Goal: Transaction & Acquisition: Purchase product/service

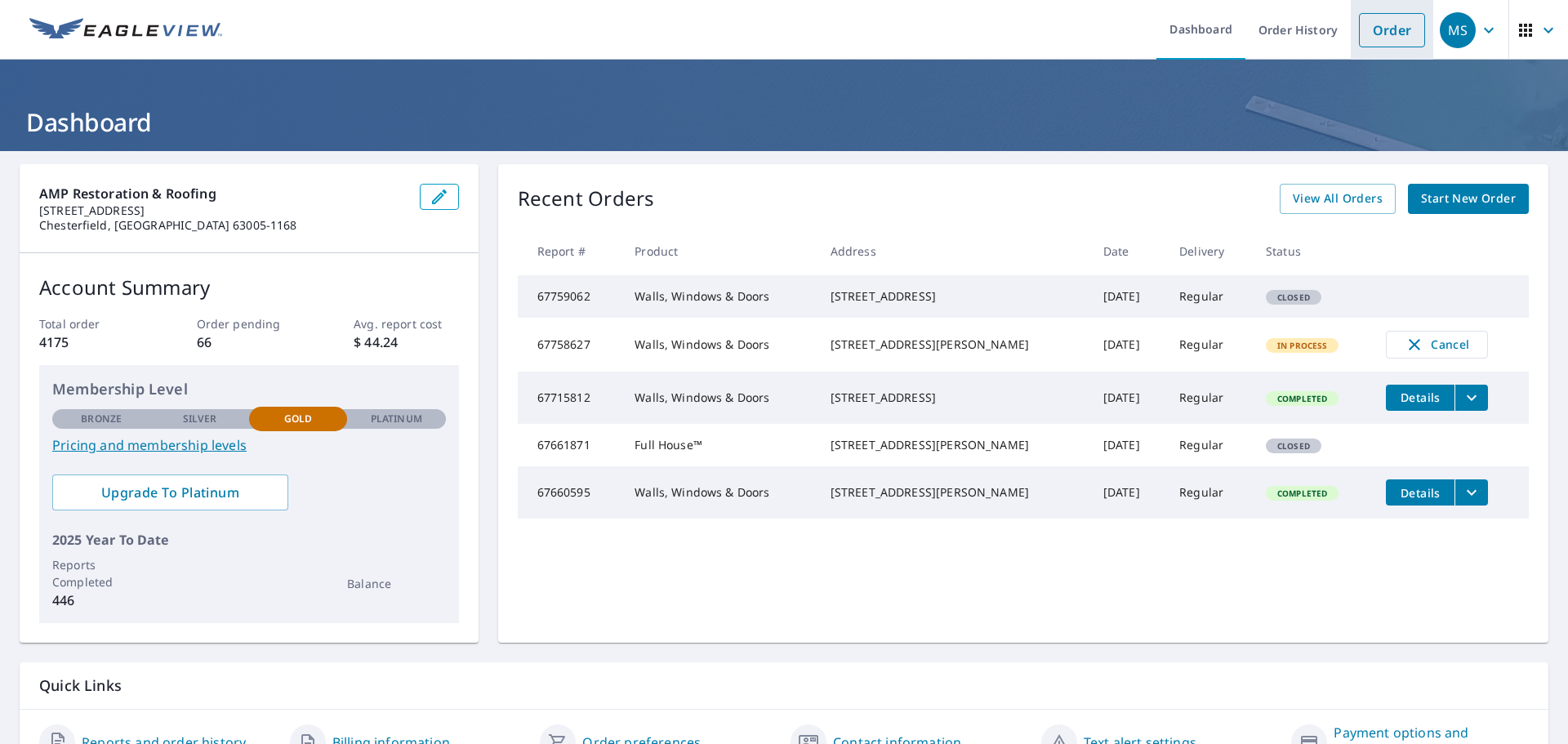
click at [1371, 34] on link "Order" at bounding box center [1392, 30] width 66 height 34
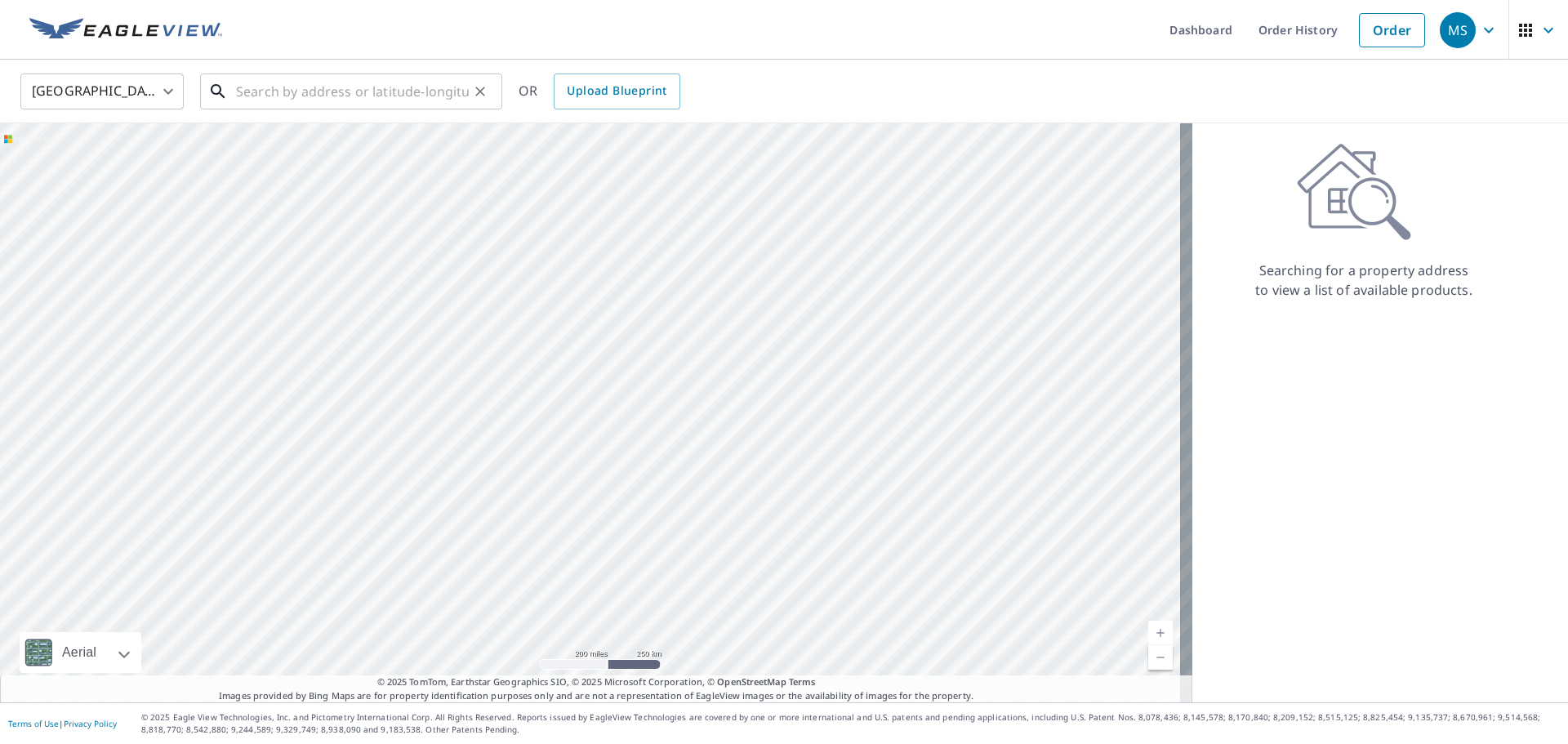
click at [255, 99] on input "text" at bounding box center [352, 91] width 233 height 46
paste input "[STREET_ADDRESS][PERSON_NAME]"
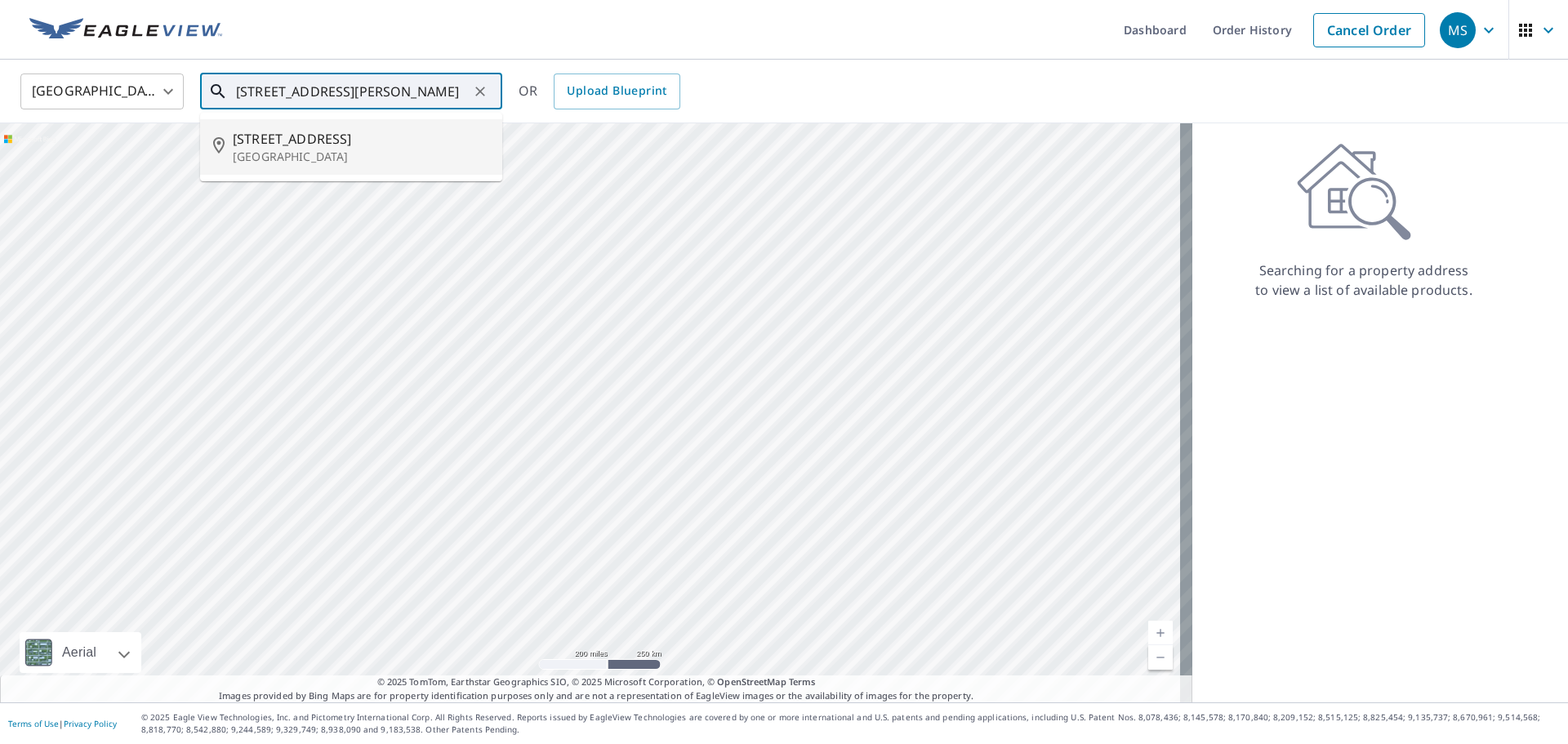
click at [318, 144] on span "[STREET_ADDRESS]" at bounding box center [361, 139] width 256 height 19
type input "[STREET_ADDRESS][PERSON_NAME]"
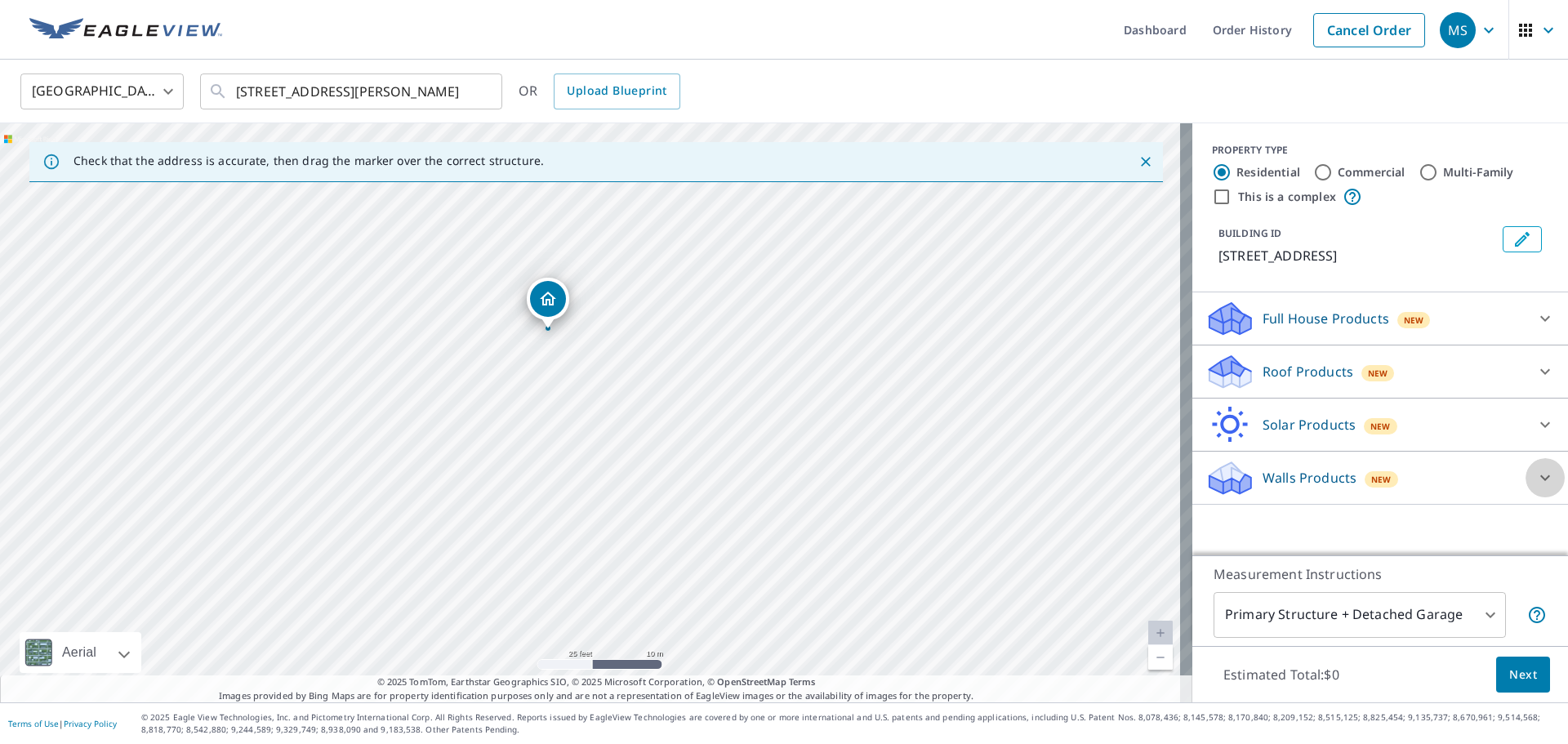
click at [1536, 480] on icon at bounding box center [1545, 477] width 19 height 19
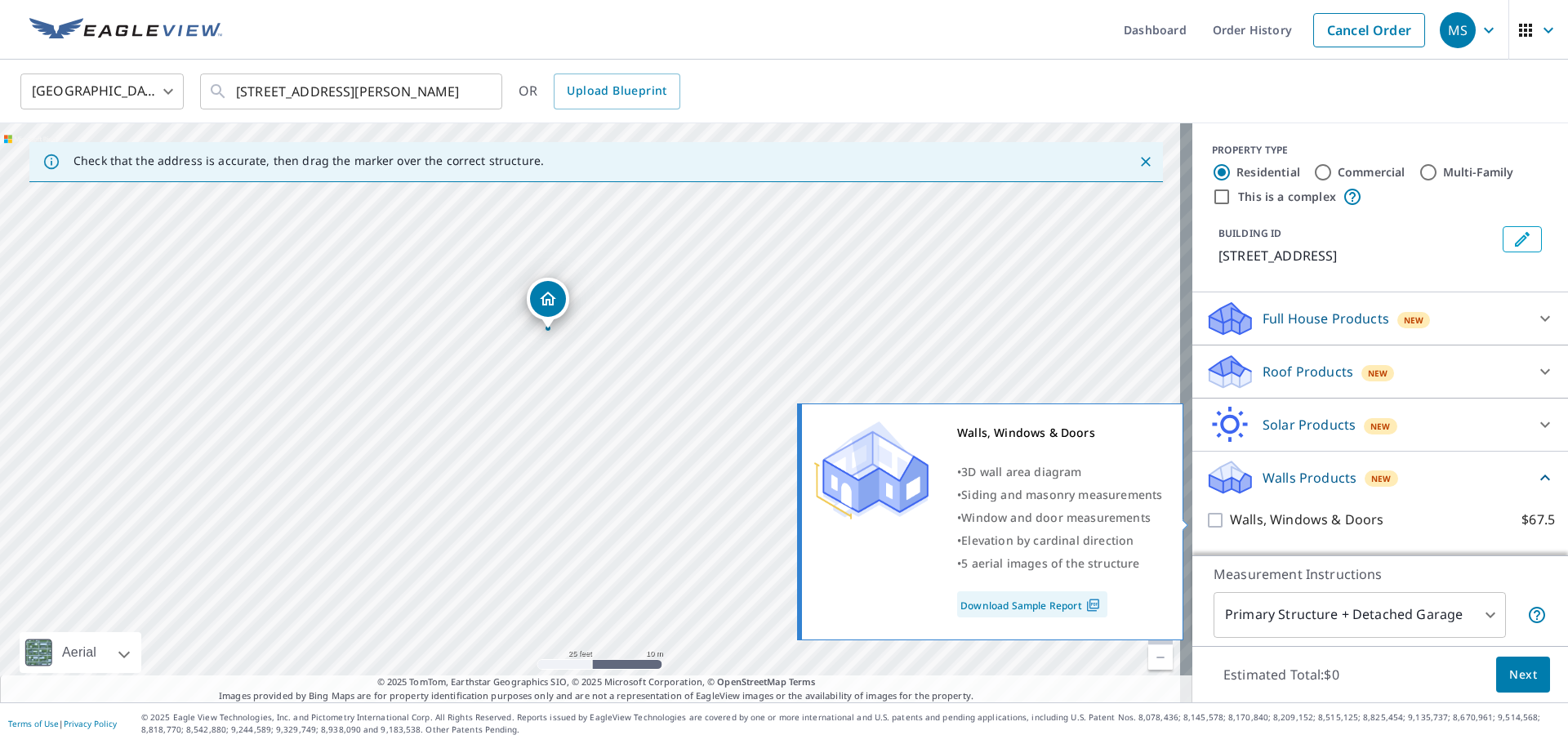
click at [1287, 518] on p "Walls, Windows & Doors" at bounding box center [1306, 519] width 154 height 20
click at [1230, 518] on input "Walls, Windows & Doors $67.5" at bounding box center [1218, 520] width 25 height 19
checkbox input "true"
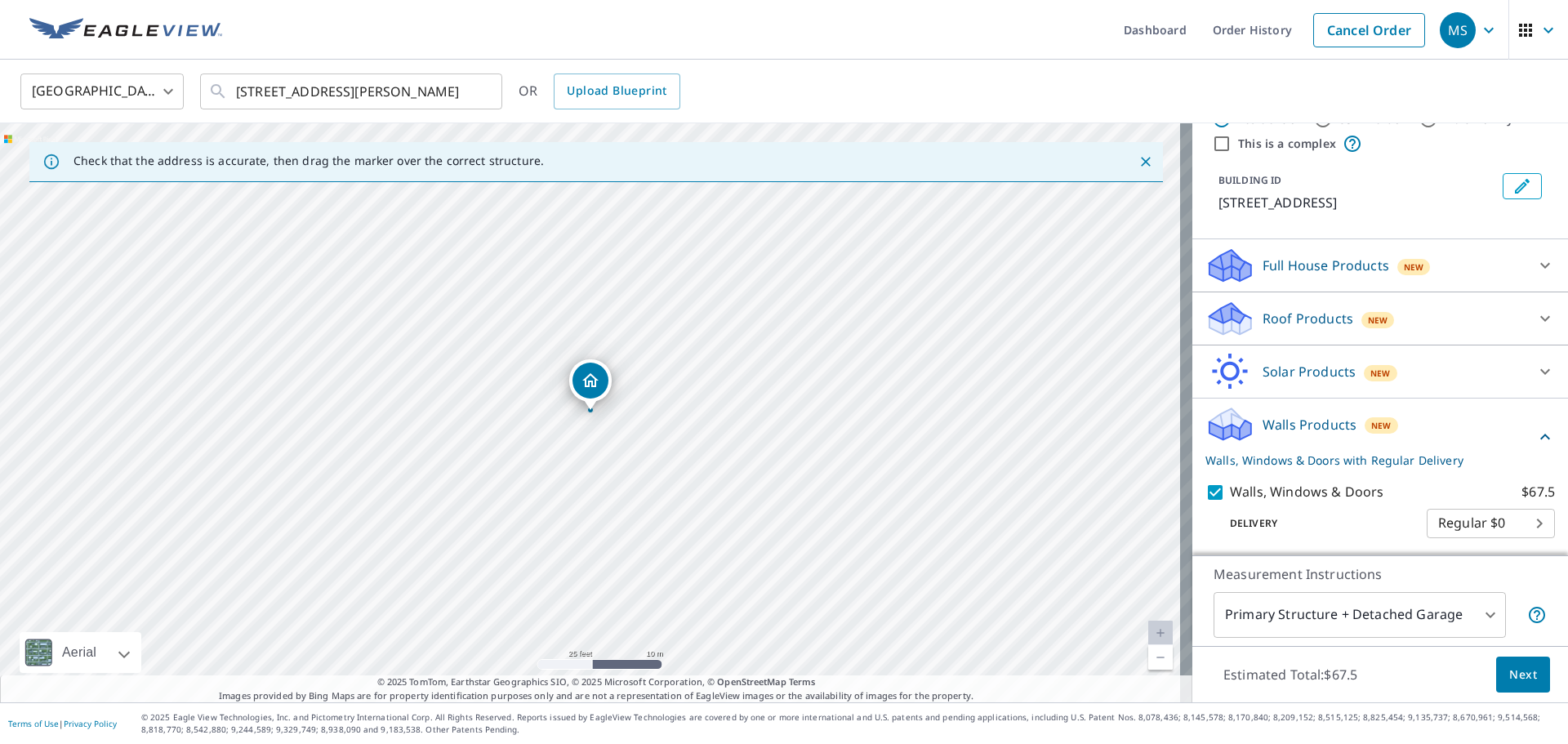
scroll to position [82, 0]
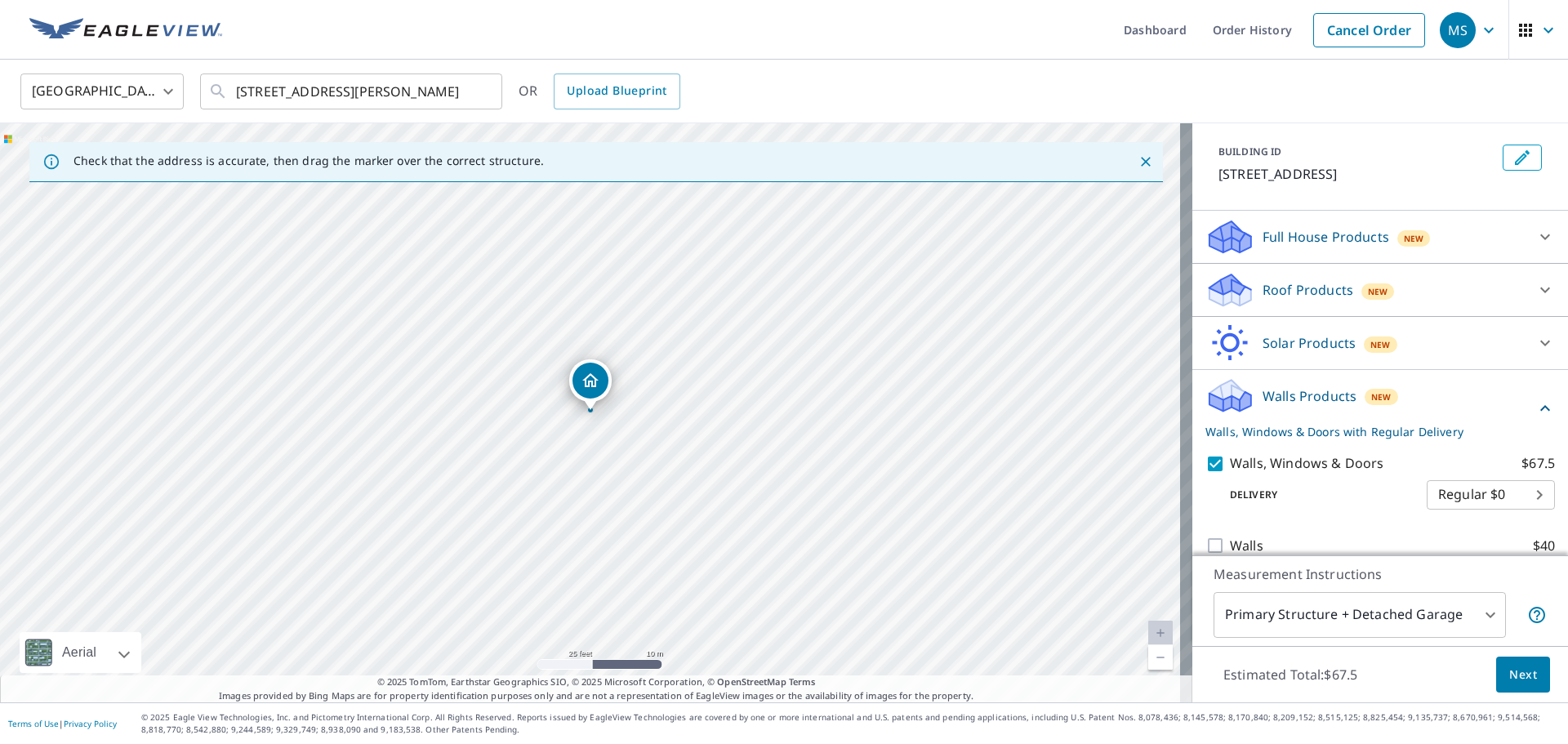
click at [1510, 675] on span "Next" at bounding box center [1524, 674] width 28 height 20
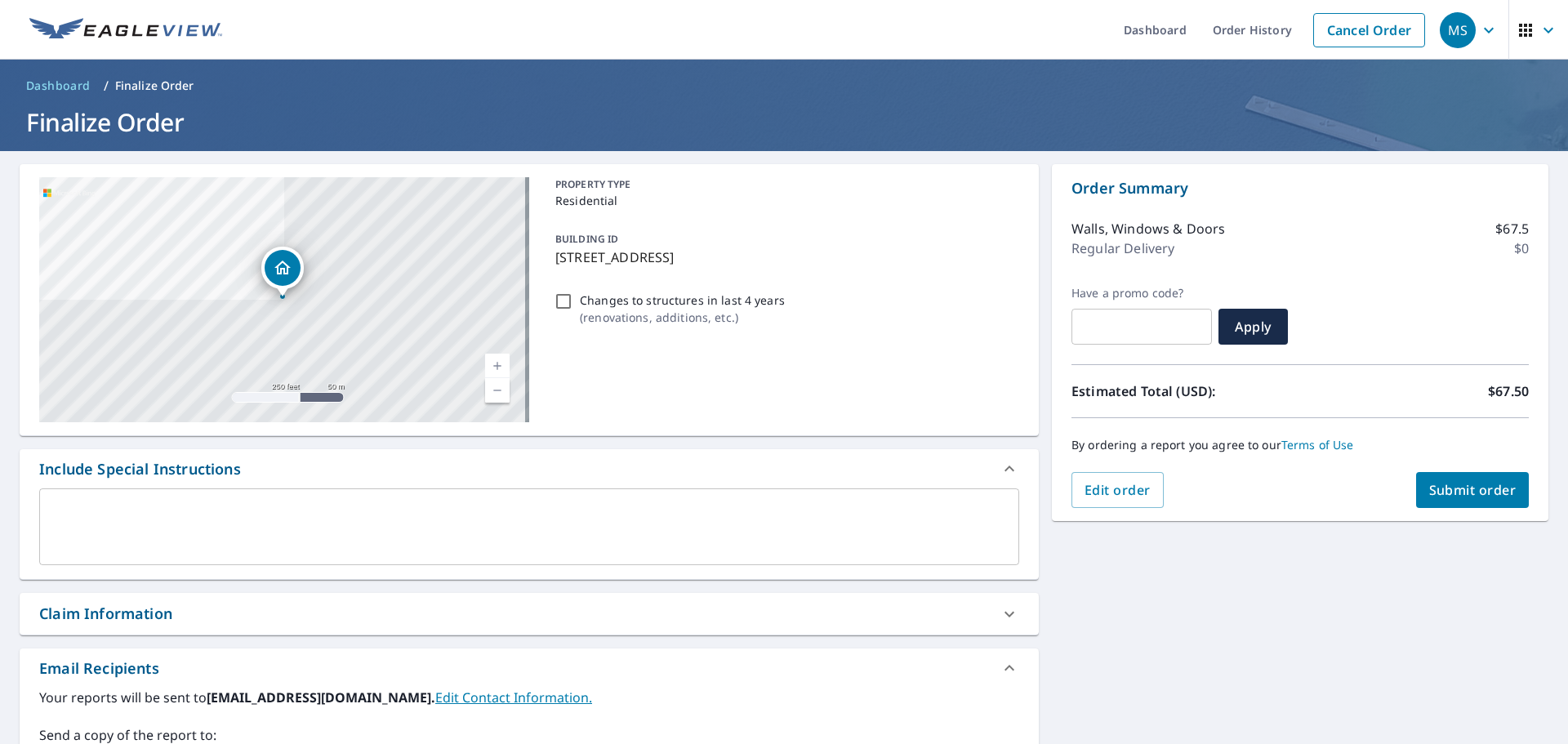
click at [225, 518] on textarea at bounding box center [529, 526] width 958 height 46
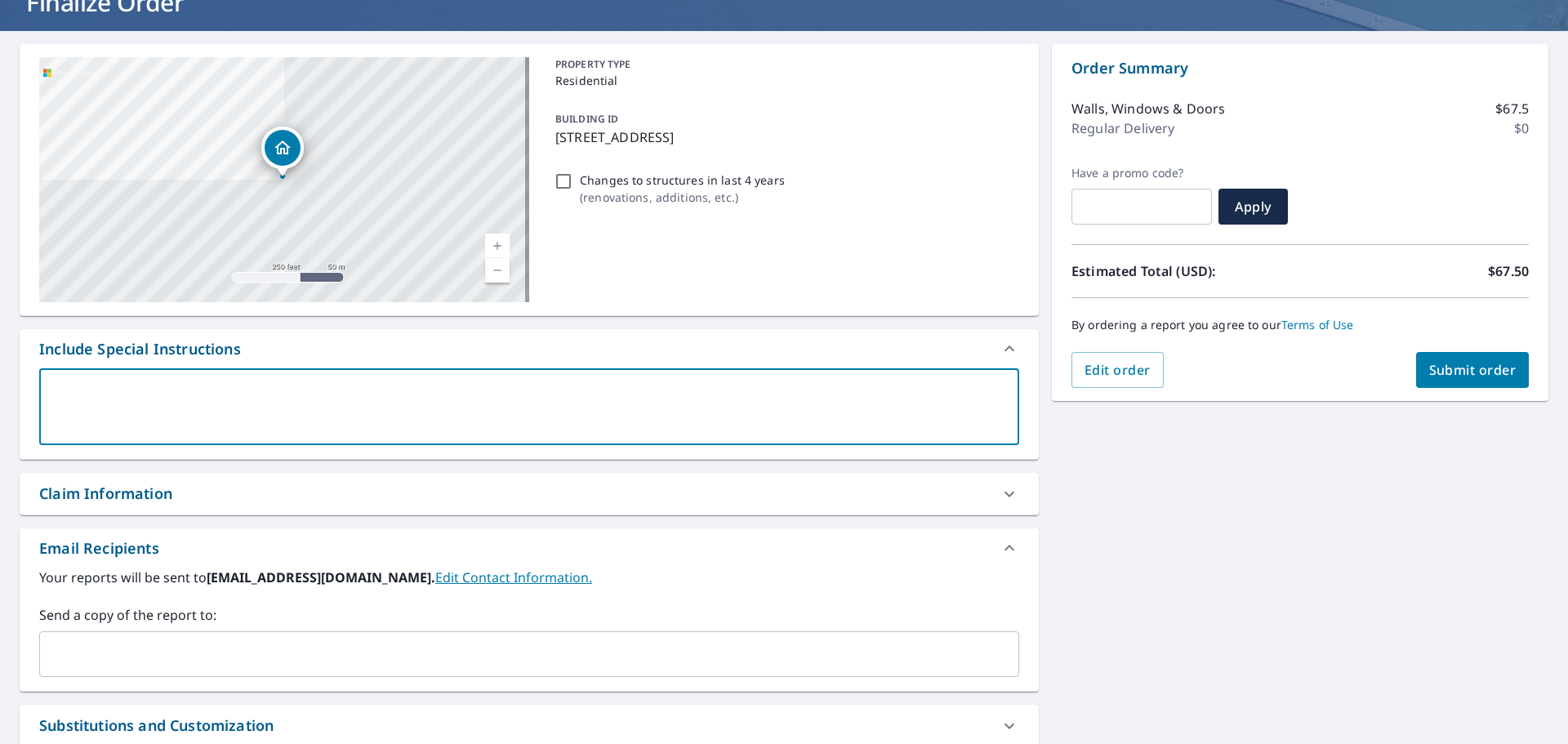
scroll to position [284, 0]
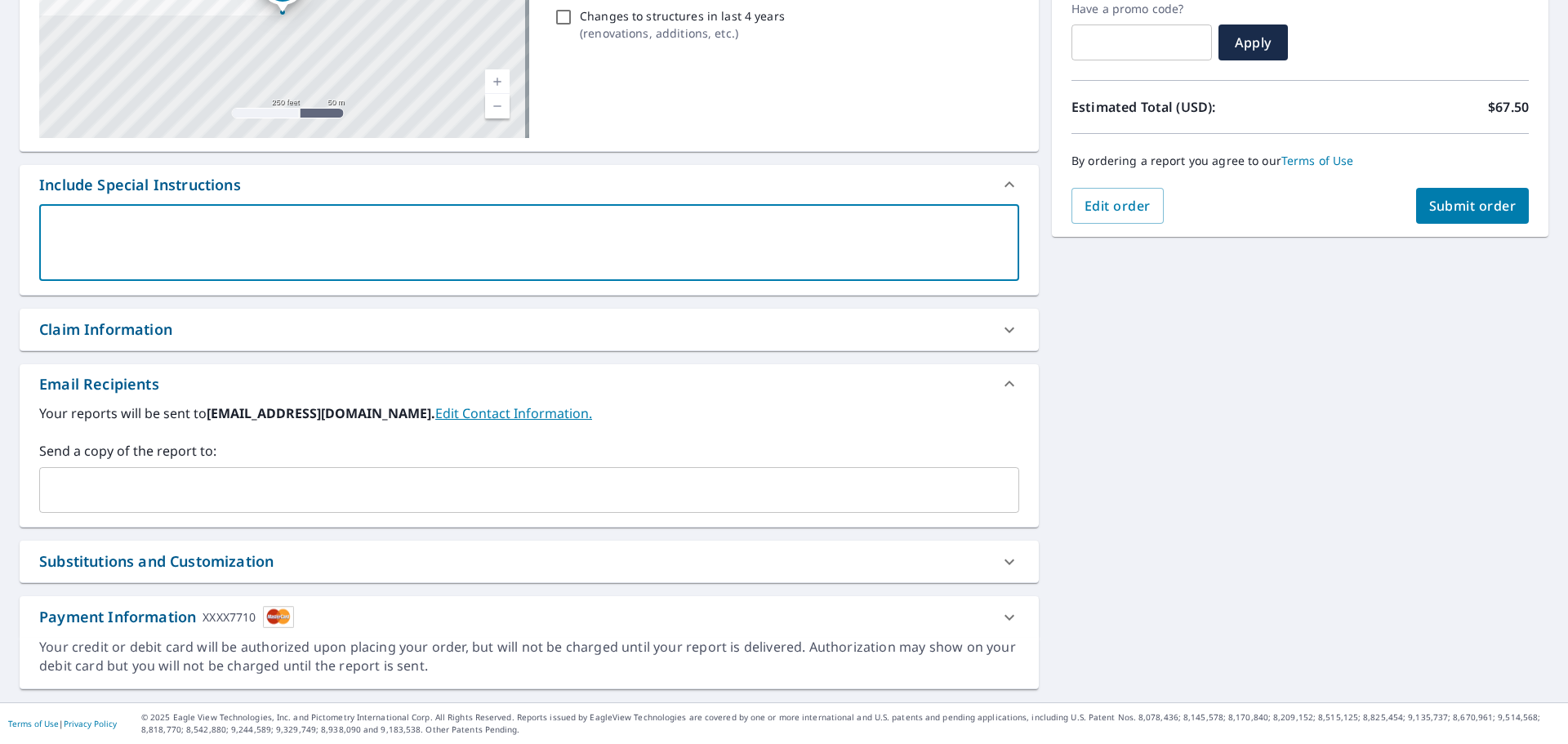
click at [200, 479] on input "text" at bounding box center [517, 490] width 941 height 31
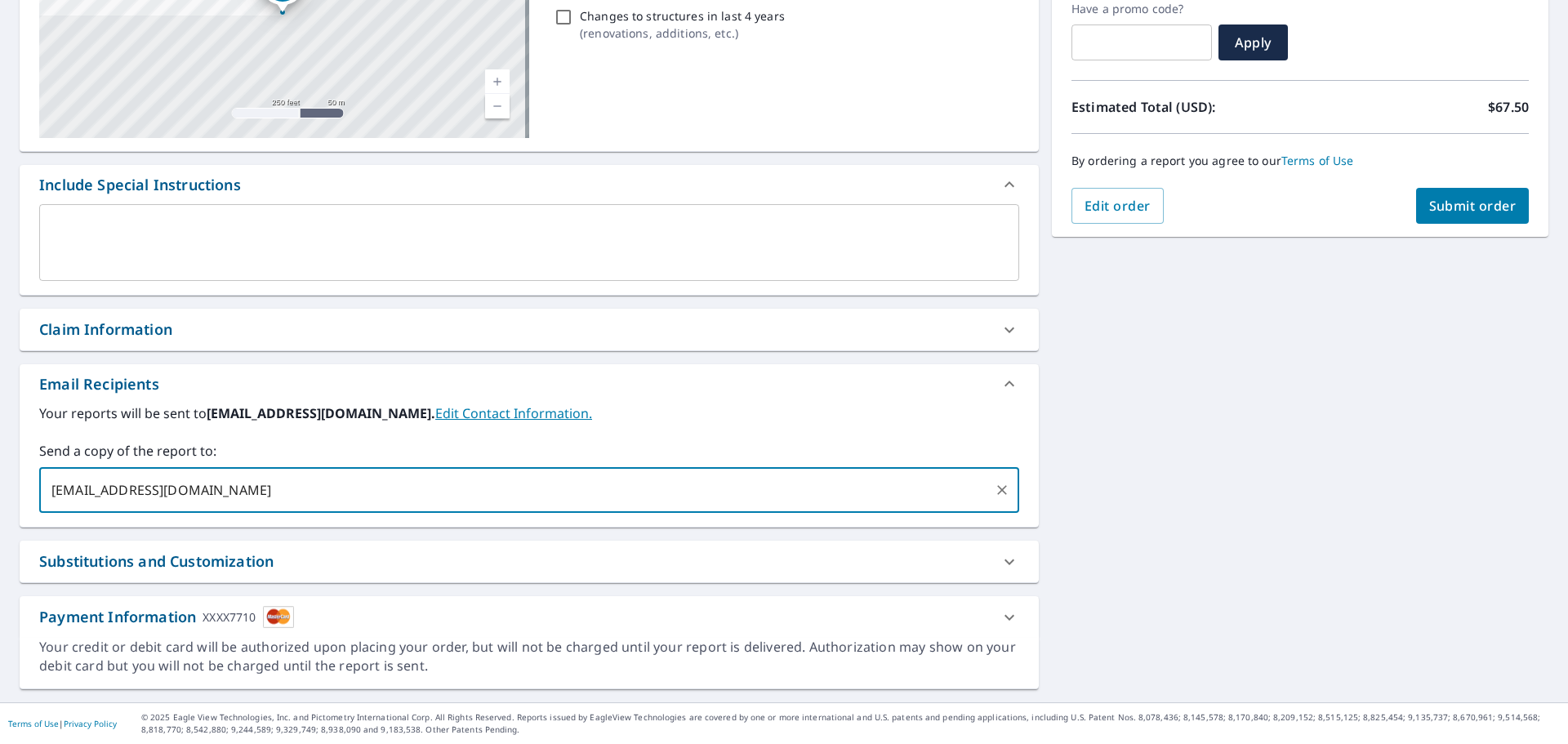
type input "[EMAIL_ADDRESS][DOMAIN_NAME]"
click at [1267, 446] on div "[STREET_ADDRESS][PERSON_NAME] Aerial Road A standard road map Aerial A detailed…" at bounding box center [784, 284] width 1568 height 835
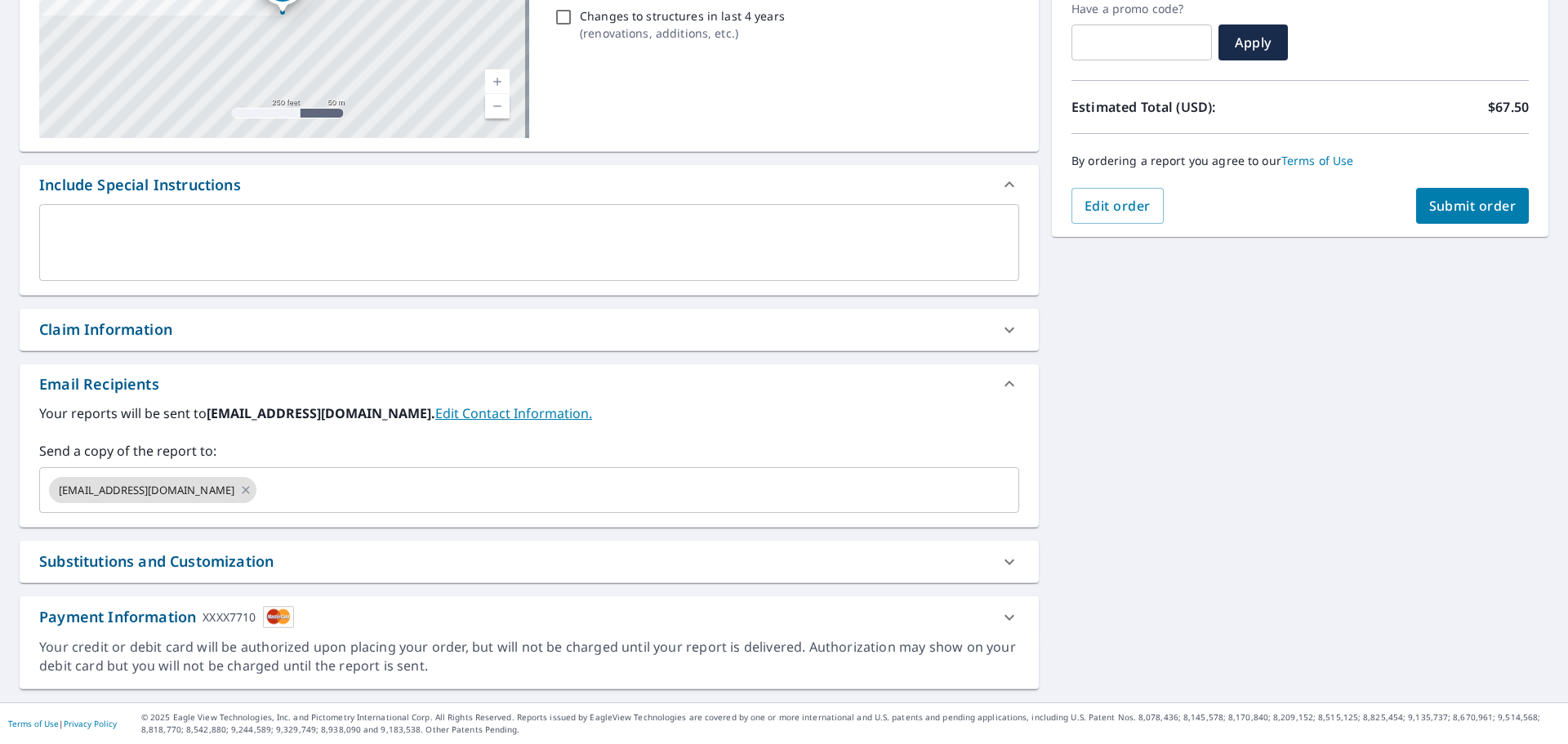
click at [1458, 212] on span "Submit order" at bounding box center [1473, 205] width 88 height 18
checkbox input "true"
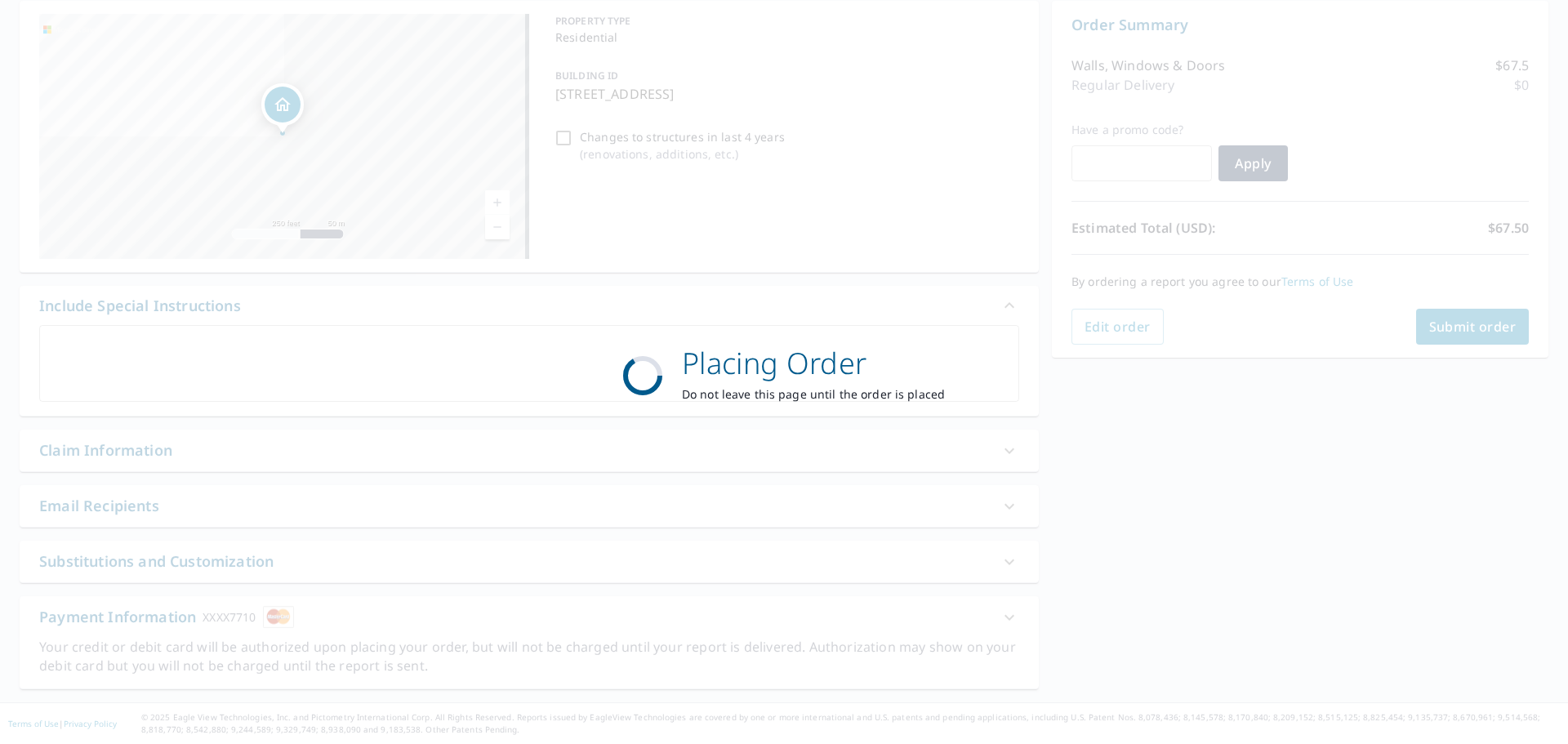
scroll to position [163, 0]
